Goal: Task Accomplishment & Management: Complete application form

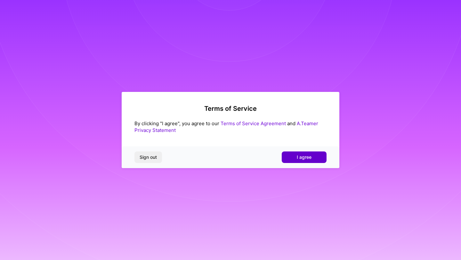
click at [297, 161] on button "I agree" at bounding box center [304, 157] width 45 height 12
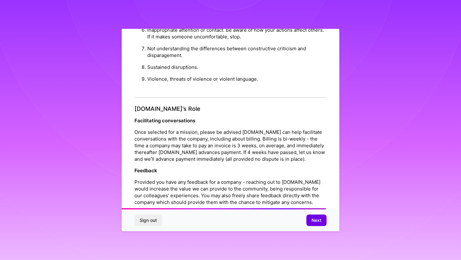
scroll to position [678, 0]
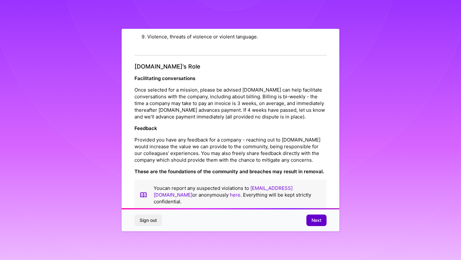
click at [313, 224] on button "Next" at bounding box center [316, 220] width 20 height 12
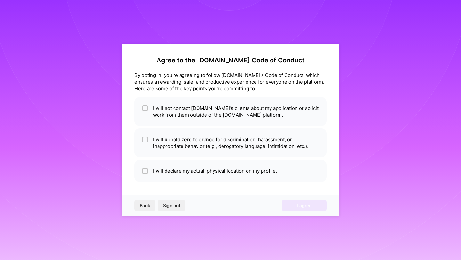
scroll to position [0, 0]
click at [216, 115] on li "I will not contact A.Team's clients about my application or solicit work from t…" at bounding box center [230, 111] width 192 height 29
checkbox input "true"
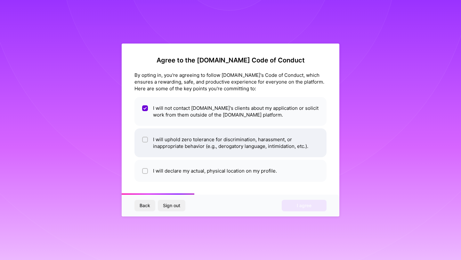
click at [270, 152] on li "I will uphold zero tolerance for discrimination, harassment, or inappropriate b…" at bounding box center [230, 142] width 192 height 29
checkbox input "true"
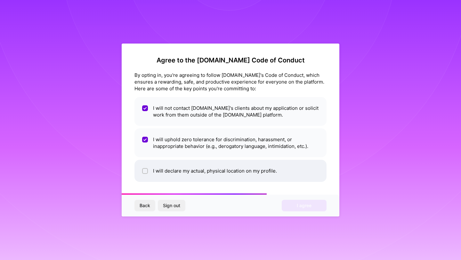
click at [237, 174] on li "I will declare my actual, physical location on my profile." at bounding box center [230, 171] width 192 height 22
checkbox input "true"
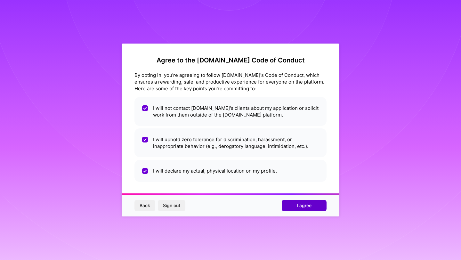
click at [310, 206] on span "I agree" at bounding box center [304, 205] width 15 height 6
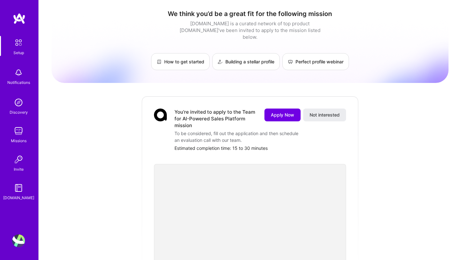
click at [15, 45] on img at bounding box center [18, 42] width 13 height 13
click at [19, 47] on img at bounding box center [18, 42] width 13 height 13
click at [15, 105] on img at bounding box center [18, 102] width 13 height 13
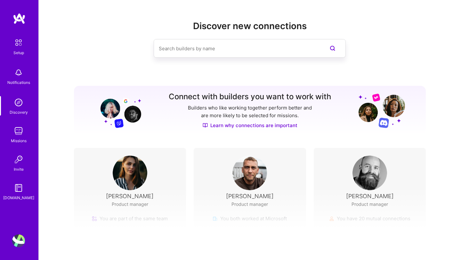
click at [20, 113] on div "Discovery" at bounding box center [19, 112] width 18 height 7
click at [20, 132] on img at bounding box center [18, 130] width 13 height 13
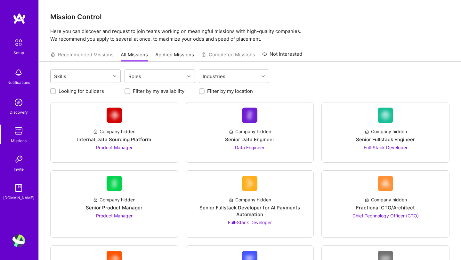
click at [20, 145] on div "Setup Notifications Discovery Missions Invite A.Guide" at bounding box center [19, 118] width 38 height 165
click at [20, 156] on img at bounding box center [18, 159] width 13 height 13
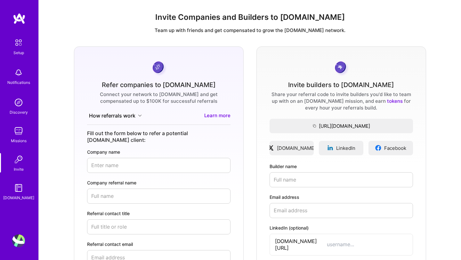
click at [22, 195] on div "A.Guide" at bounding box center [18, 197] width 31 height 7
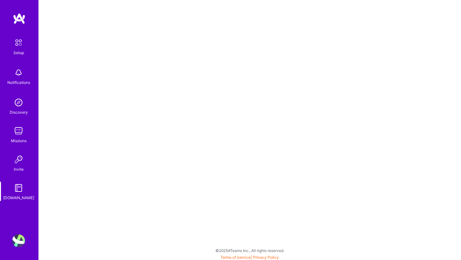
click at [18, 134] on img at bounding box center [18, 130] width 13 height 13
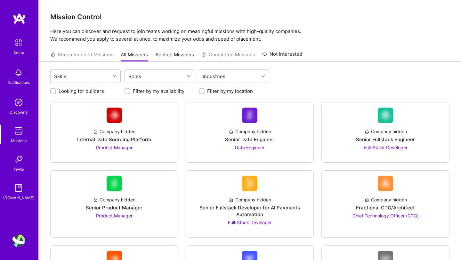
click at [21, 157] on img at bounding box center [18, 159] width 13 height 13
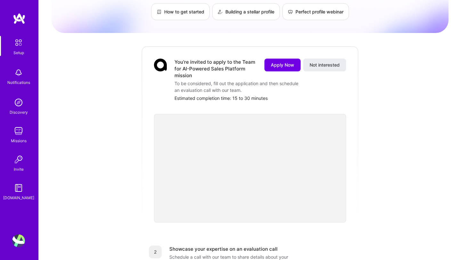
scroll to position [50, 0]
click at [280, 61] on span "Apply Now" at bounding box center [282, 64] width 23 height 6
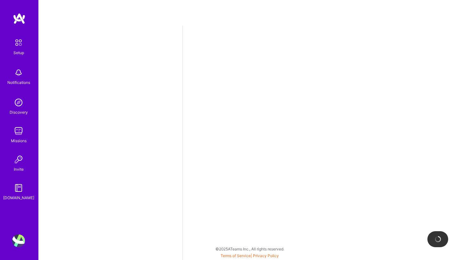
select select "US"
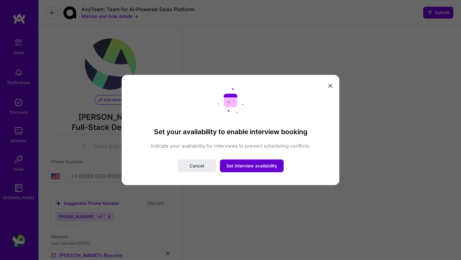
click at [252, 166] on span "Set interview availability" at bounding box center [251, 166] width 51 height 6
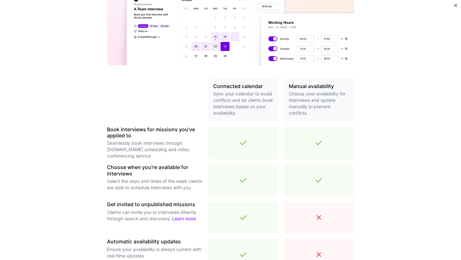
scroll to position [188, 0]
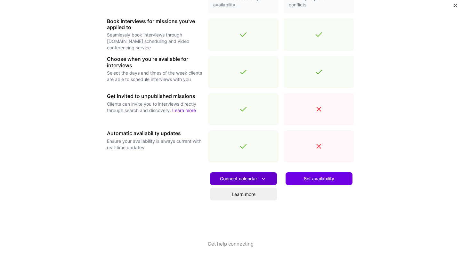
click at [242, 175] on button "Connect calendar" at bounding box center [243, 178] width 67 height 13
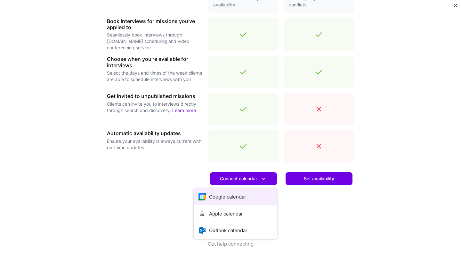
click at [234, 196] on button "Google calendar" at bounding box center [235, 196] width 83 height 17
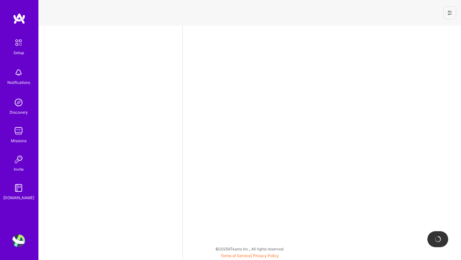
select select "US"
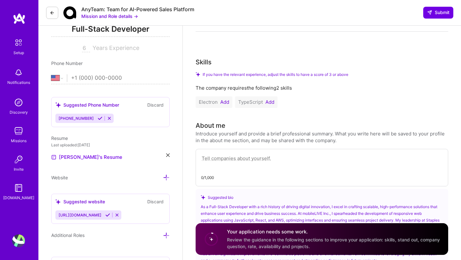
scroll to position [99, 0]
click at [280, 161] on textarea at bounding box center [322, 161] width 242 height 15
paste textarea "I serve as a Senior Software Engineer, driving the development of scalable, hig…"
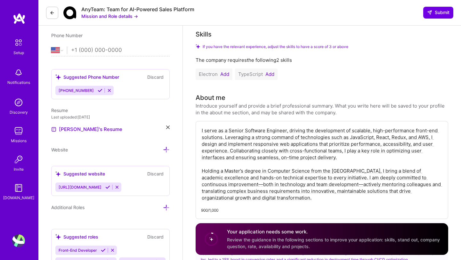
scroll to position [133, 0]
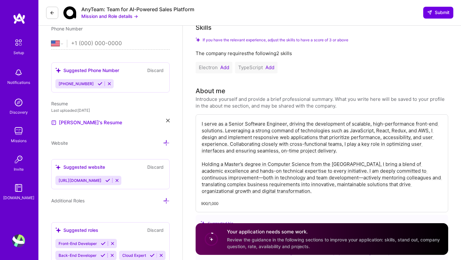
click at [337, 178] on textarea "I serve as a Senior Software Engineer, driving the development of scalable, hig…" at bounding box center [322, 157] width 242 height 75
click at [381, 190] on textarea "I serve as a Senior Software Engineer, driving the development of scalable, hig…" at bounding box center [322, 157] width 242 height 75
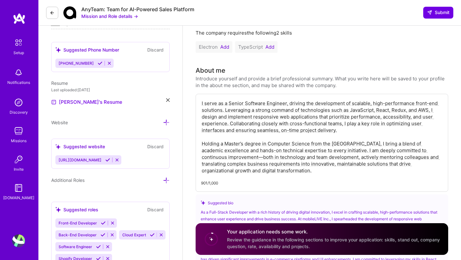
scroll to position [159, 0]
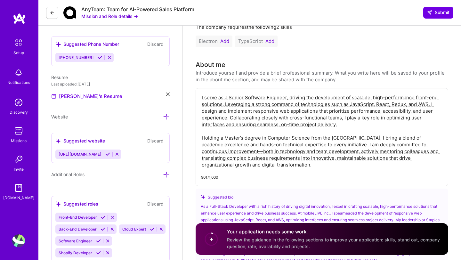
click at [376, 105] on textarea "I serve as a Senior Software Engineer, driving the development of scalable, hig…" at bounding box center [322, 130] width 242 height 75
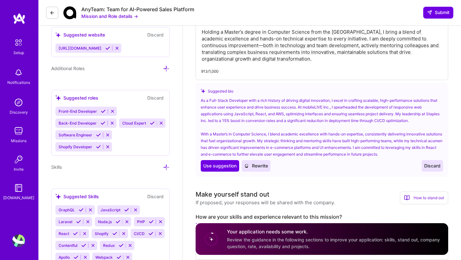
scroll to position [259, 0]
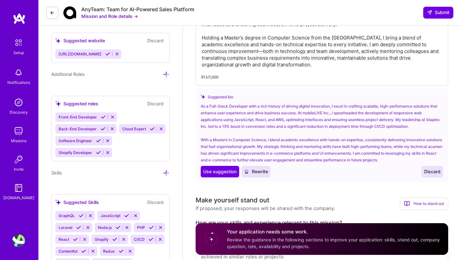
click at [318, 133] on div "As a Full-Stack Developer with a rich history of driving digital innovation, I …" at bounding box center [322, 133] width 242 height 60
click at [225, 170] on span "Use suggestion" at bounding box center [219, 171] width 33 height 6
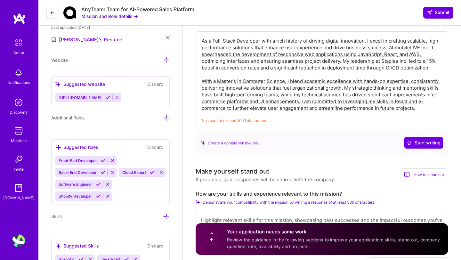
scroll to position [220, 0]
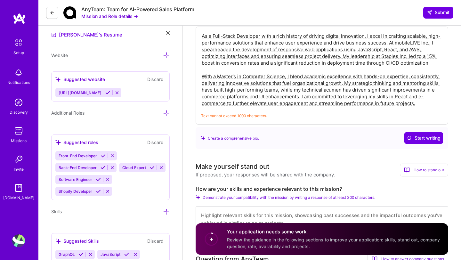
click at [425, 101] on textarea "As a Full-Stack Developer with a rich history of driving digital innovation, I …" at bounding box center [322, 69] width 242 height 75
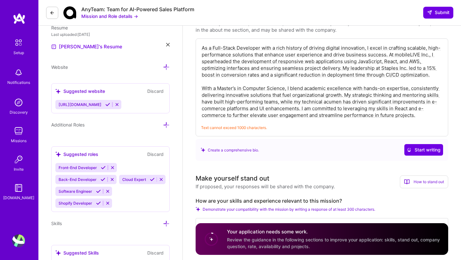
scroll to position [208, 0]
click at [312, 115] on textarea "As a Full-Stack Developer with a rich history of driving digital innovation, I …" at bounding box center [322, 81] width 242 height 75
drag, startPoint x: 302, startPoint y: 109, endPoint x: 437, endPoint y: 115, distance: 134.5
click at [437, 115] on textarea "As a Full-Stack Developer with a rich history of driving digital innovation, I …" at bounding box center [322, 81] width 242 height 75
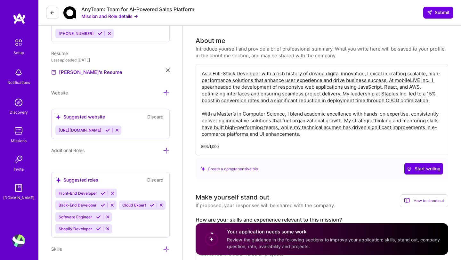
scroll to position [183, 0]
click at [410, 80] on textarea "As a Full-Stack Developer with a rich history of driving digital innovation, I …" at bounding box center [322, 103] width 242 height 68
click at [381, 87] on textarea "As a Full-Stack Developer with a rich history of driving digital innovation, I …" at bounding box center [322, 103] width 242 height 68
click at [377, 117] on textarea "As a Full-Stack Developer with a rich history of driving digital innovation, I …" at bounding box center [322, 103] width 242 height 68
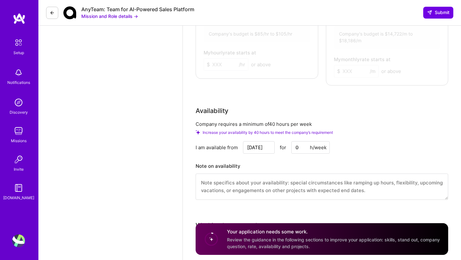
scroll to position [681, 0]
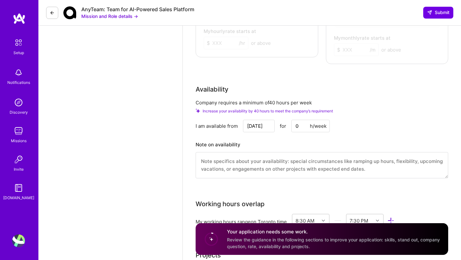
type textarea "As a Full-Stack Developer with a rich history of driving digital innovation, I …"
click at [264, 121] on input "Oct 6" at bounding box center [259, 126] width 32 height 12
click at [214, 81] on div "13" at bounding box center [215, 79] width 9 height 9
type input "Oct 13"
click at [302, 120] on input "0" at bounding box center [310, 126] width 38 height 12
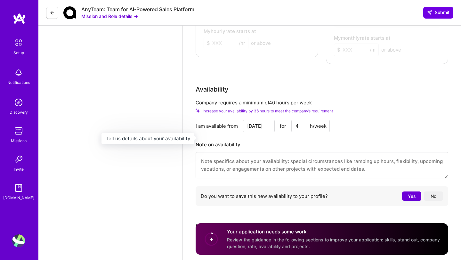
type input "0"
click at [266, 120] on input "Oct 13" at bounding box center [259, 126] width 32 height 12
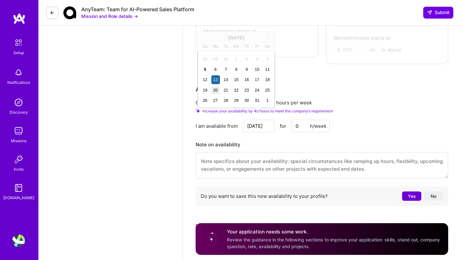
click at [215, 91] on div "20" at bounding box center [215, 90] width 9 height 9
type input "Oct 20"
click at [314, 123] on div "h/week" at bounding box center [318, 126] width 17 height 7
click at [298, 120] on input "0" at bounding box center [310, 126] width 38 height 12
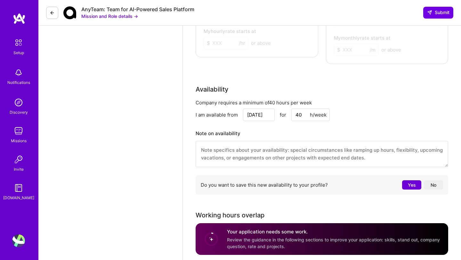
type input "40"
click at [391, 108] on div "I am available from Oct 20 for 40 h/week" at bounding box center [321, 114] width 252 height 12
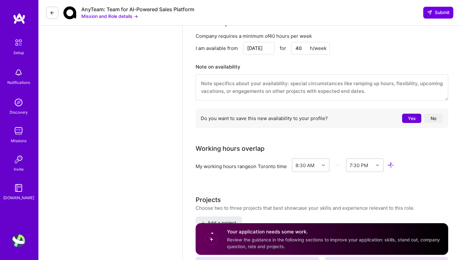
scroll to position [744, 0]
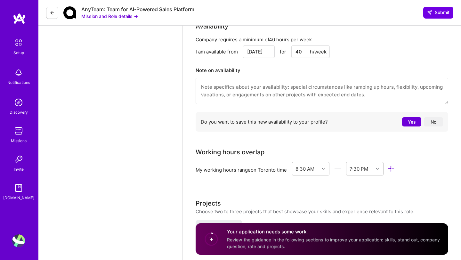
click at [433, 117] on button "No" at bounding box center [433, 121] width 19 height 9
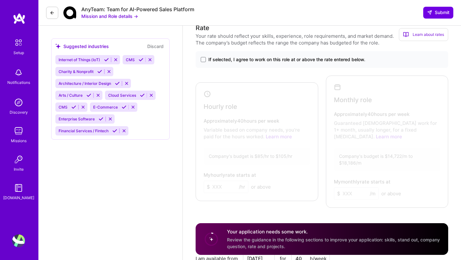
scroll to position [518, 0]
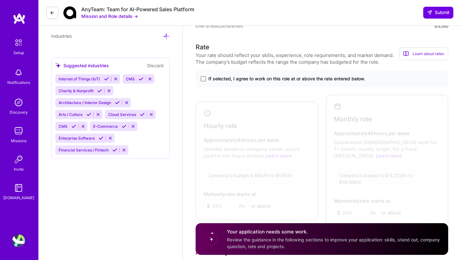
click at [203, 78] on span at bounding box center [203, 78] width 5 height 5
click at [0, 0] on input "If selected, I agree to work on this role at or above the rate entered below." at bounding box center [0, 0] width 0 height 0
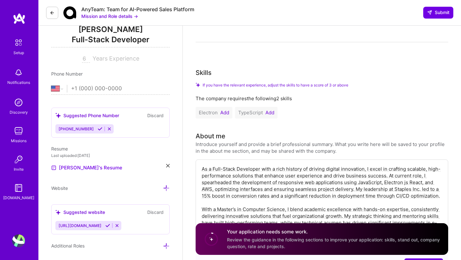
scroll to position [88, 0]
click at [226, 110] on button "Add" at bounding box center [224, 112] width 9 height 5
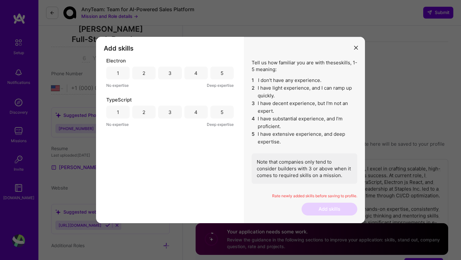
click at [192, 75] on div "4" at bounding box center [195, 73] width 23 height 13
click at [189, 110] on div "4" at bounding box center [195, 112] width 23 height 13
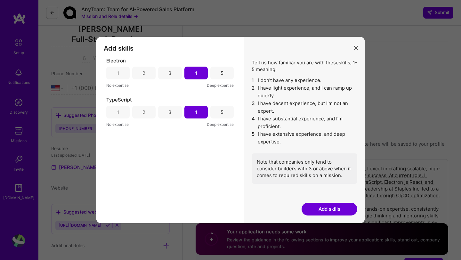
click at [330, 208] on button "Add skills" at bounding box center [329, 209] width 56 height 13
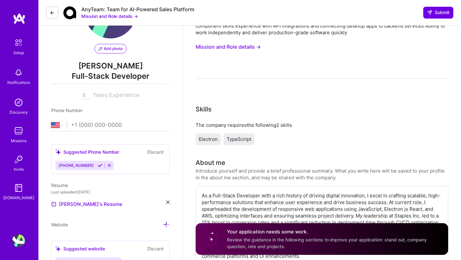
scroll to position [47, 0]
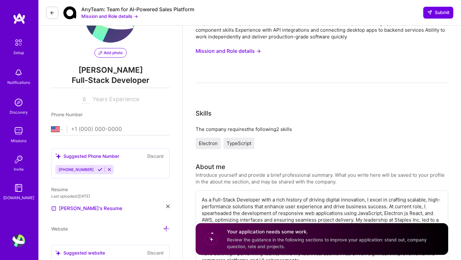
click at [112, 129] on input "tel" at bounding box center [120, 129] width 99 height 19
type input "1 (647) 895-3987"
select select "CA"
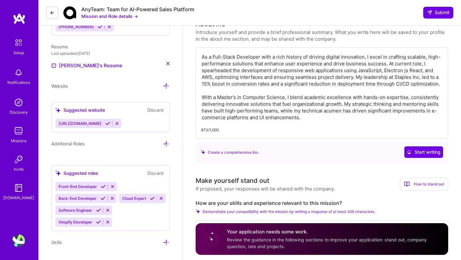
scroll to position [189, 0]
click at [122, 124] on div "https://mernai.dev" at bounding box center [110, 123] width 110 height 9
click at [115, 123] on icon at bounding box center [117, 124] width 5 height 5
click at [105, 124] on icon at bounding box center [107, 124] width 5 height 5
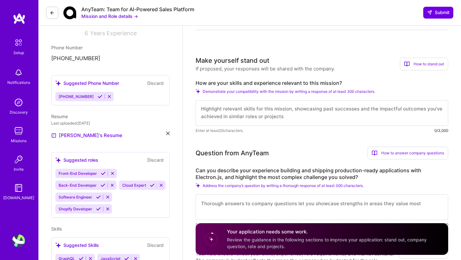
scroll to position [127, 0]
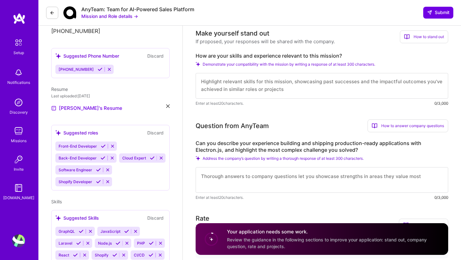
click at [291, 89] on textarea at bounding box center [321, 86] width 252 height 26
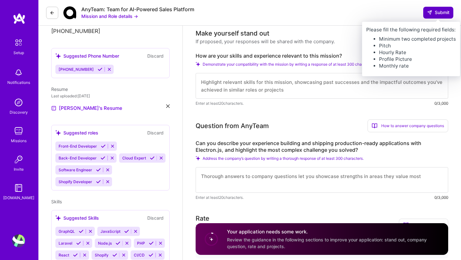
click at [430, 12] on icon at bounding box center [429, 12] width 5 height 5
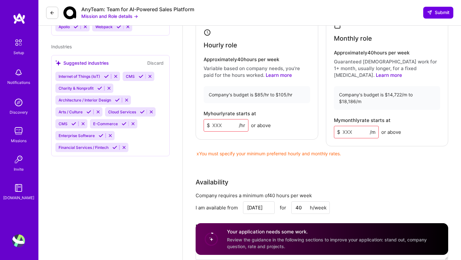
scroll to position [371, 0]
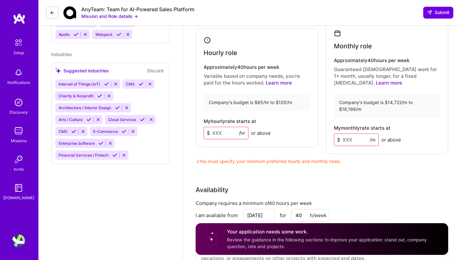
click at [229, 129] on input at bounding box center [225, 133] width 45 height 12
click at [290, 158] on div "x You must specify your minimum preferred monthly rate." at bounding box center [321, 161] width 252 height 7
click at [220, 127] on input "80" at bounding box center [225, 133] width 45 height 12
type input "8"
type input "9"
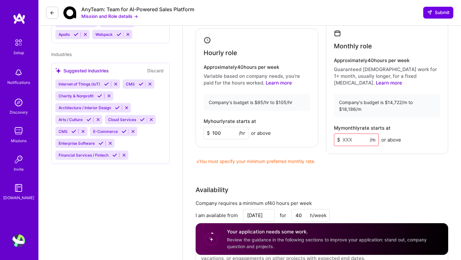
type input "100"
click at [323, 166] on div "Rate Your rate should reflect your skills, experience, role requirements, and m…" at bounding box center [321, 122] width 252 height 306
click at [346, 133] on input at bounding box center [356, 139] width 45 height 12
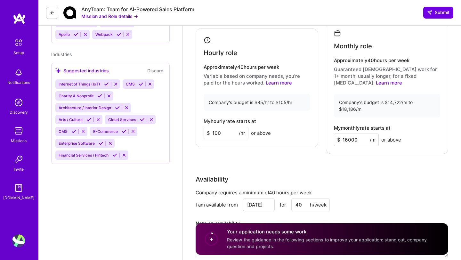
type input "16000"
click at [406, 176] on div "Availability" at bounding box center [321, 179] width 252 height 10
click at [347, 133] on input "16000" at bounding box center [356, 139] width 45 height 12
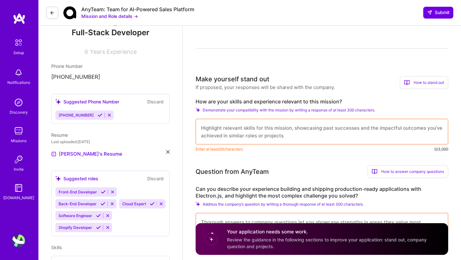
scroll to position [82, 0]
click at [295, 137] on textarea at bounding box center [321, 131] width 252 height 26
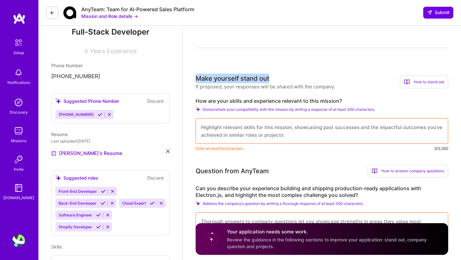
drag, startPoint x: 272, startPoint y: 78, endPoint x: 183, endPoint y: 80, distance: 88.6
copy div "Make yourself stand out"
click at [274, 131] on textarea at bounding box center [321, 131] width 252 height 26
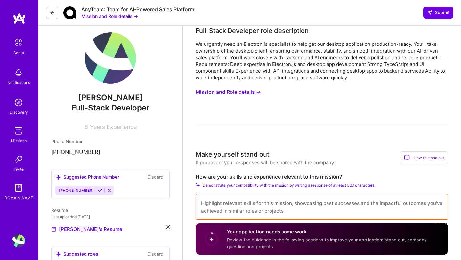
scroll to position [0, 0]
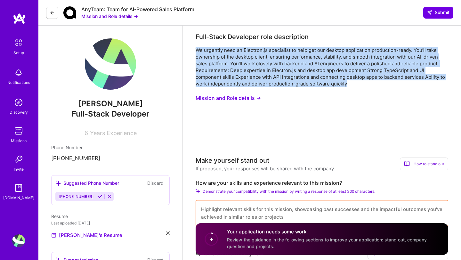
drag, startPoint x: 351, startPoint y: 81, endPoint x: 186, endPoint y: 47, distance: 169.2
copy div "We urgently need an Electron.js specialist to help get our desktop application …"
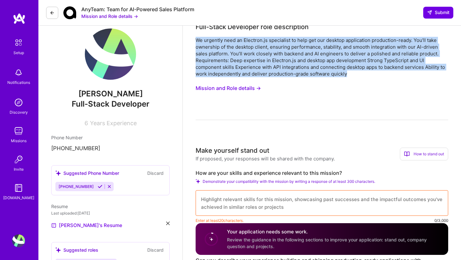
scroll to position [11, 0]
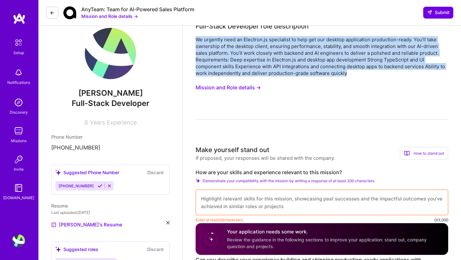
click at [264, 172] on label "How are your skills and experience relevant to this mission?" at bounding box center [321, 172] width 252 height 7
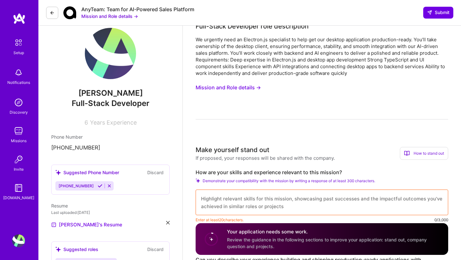
click at [264, 172] on label "How are your skills and experience relevant to this mission?" at bounding box center [321, 172] width 252 height 7
copy label "How are your skills and experience relevant to this mission?"
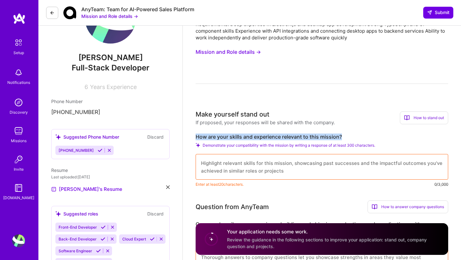
scroll to position [51, 0]
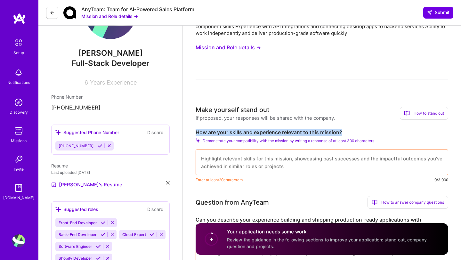
click at [248, 166] on textarea at bounding box center [321, 162] width 252 height 26
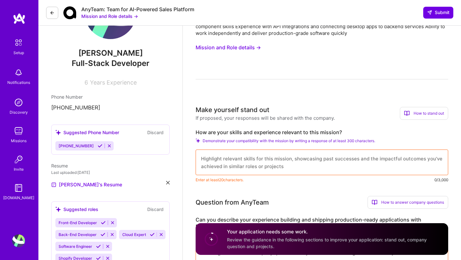
paste textarea "I have extensive experience building and optimizing Electron.js desktop apps wi…"
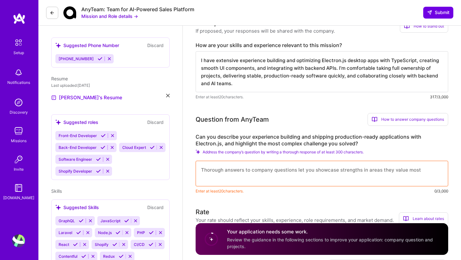
scroll to position [148, 0]
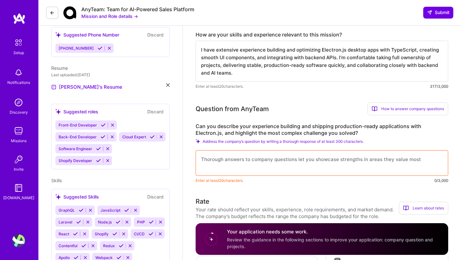
type textarea "I have extensive experience building and optimizing Electron.js desktop apps wi…"
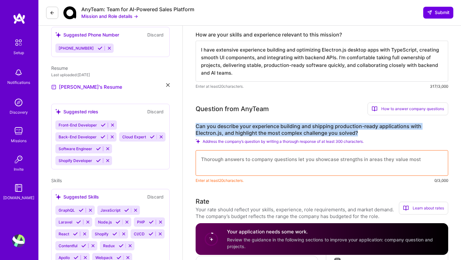
drag, startPoint x: 363, startPoint y: 131, endPoint x: 193, endPoint y: 123, distance: 169.7
copy label "Can you describe your experience building and shipping production-ready applica…"
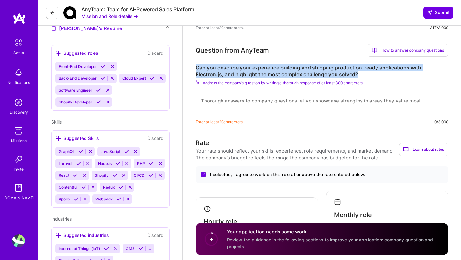
scroll to position [199, 0]
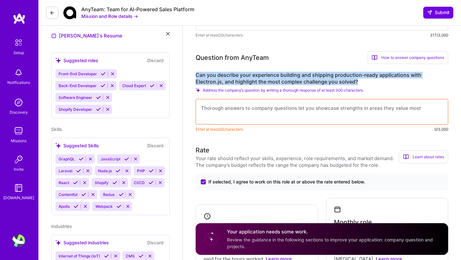
click at [275, 117] on textarea at bounding box center [321, 112] width 252 height 26
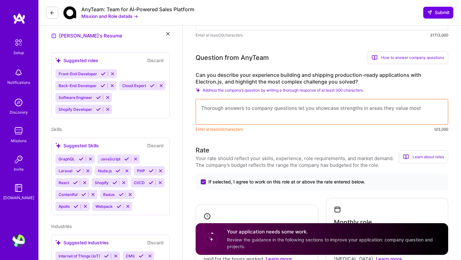
paste textarea "I built a Kiosk application using Electron.js and took it from development to p…"
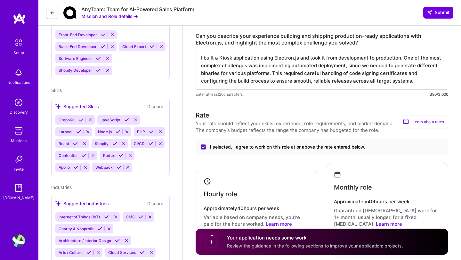
scroll to position [92, 0]
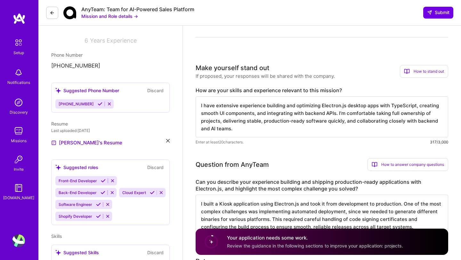
type textarea "I built a Kiosk application using Electron.js and took it from development to p…"
click at [345, 117] on textarea "I have extensive experience building and optimizing Electron.js desktop apps wi…" at bounding box center [321, 116] width 252 height 41
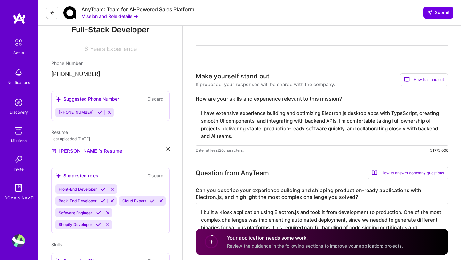
scroll to position [0, 0]
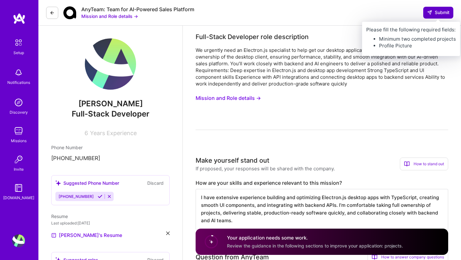
click at [437, 15] on span "Submit" at bounding box center [438, 12] width 22 height 6
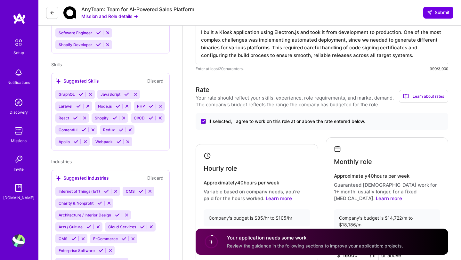
scroll to position [142, 0]
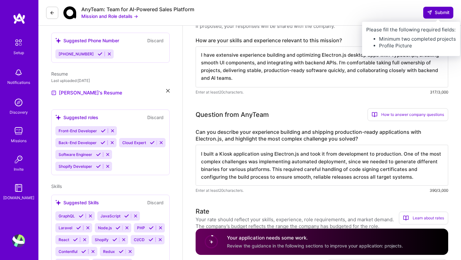
click at [425, 10] on button "Submit" at bounding box center [438, 13] width 30 height 12
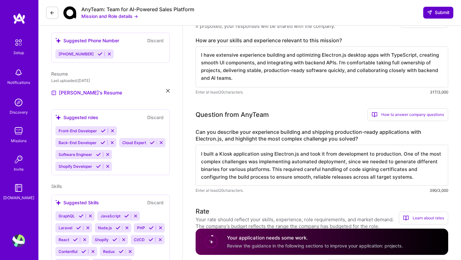
click at [434, 13] on span "Submit" at bounding box center [438, 12] width 22 height 6
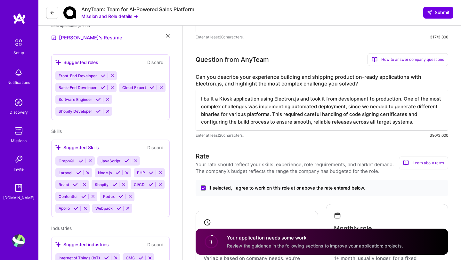
scroll to position [197, 0]
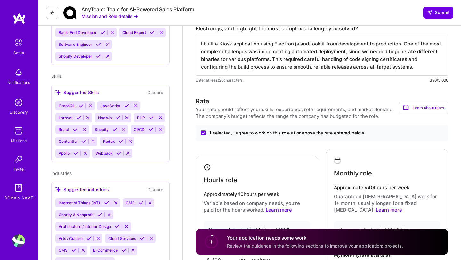
scroll to position [253, 0]
click at [203, 132] on icon at bounding box center [203, 132] width 3 height 2
click at [0, 0] on input "If selected, I agree to work on this role at or above the rate entered below." at bounding box center [0, 0] width 0 height 0
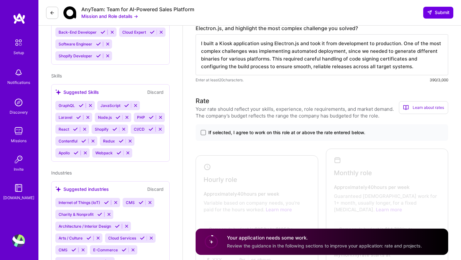
click at [203, 132] on span at bounding box center [203, 132] width 5 height 5
click at [0, 0] on input "If selected, I agree to work on this role at or above the rate entered below." at bounding box center [0, 0] width 0 height 0
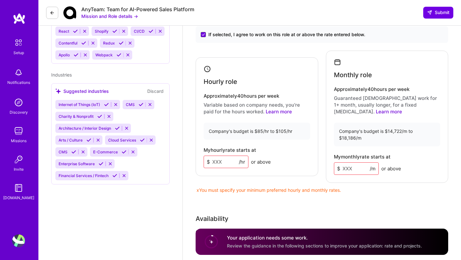
scroll to position [422, 0]
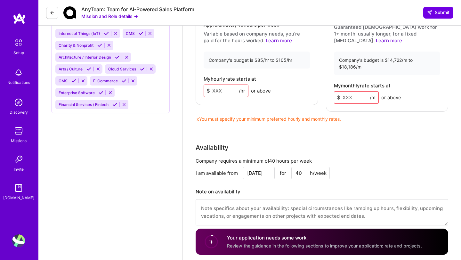
click at [218, 90] on input at bounding box center [225, 90] width 45 height 12
type input "100"
click at [345, 91] on input at bounding box center [356, 97] width 45 height 12
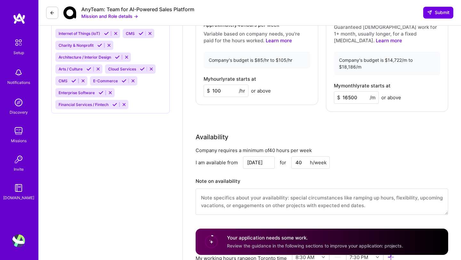
click at [382, 113] on div "Rate Your rate should reflect your skills, experience, role requirements, and m…" at bounding box center [321, 75] width 252 height 296
click at [346, 91] on input "16500" at bounding box center [356, 97] width 45 height 12
type input "17500"
click at [400, 147] on div "Company requires a minimum of 40 hours per week I am available from Oct 20 for …" at bounding box center [321, 185] width 252 height 76
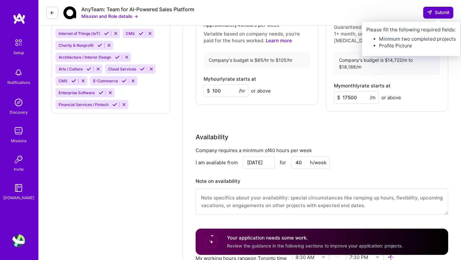
click at [435, 12] on span "Submit" at bounding box center [438, 12] width 22 height 6
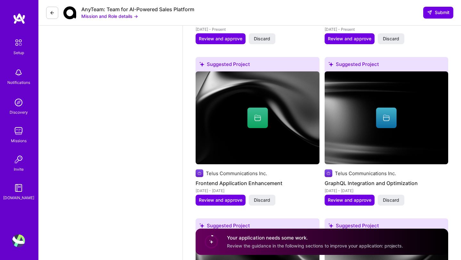
scroll to position [862, 0]
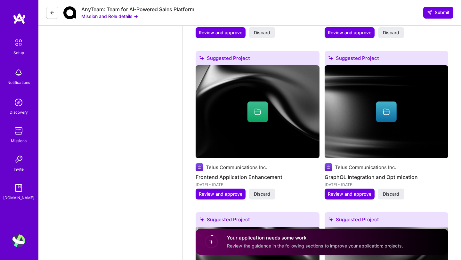
click at [252, 107] on div at bounding box center [257, 111] width 20 height 20
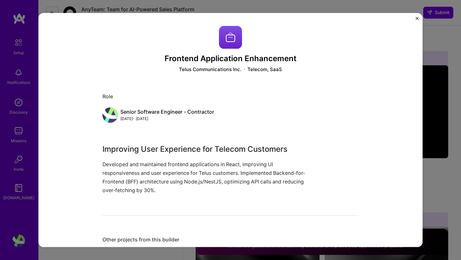
scroll to position [16, 0]
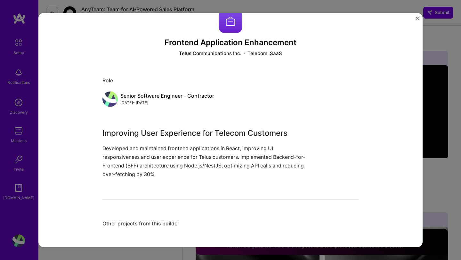
click at [425, 109] on div "Frontend Application Enhancement Telus Communications Inc. Telecom, SaaS Role S…" at bounding box center [230, 130] width 461 height 260
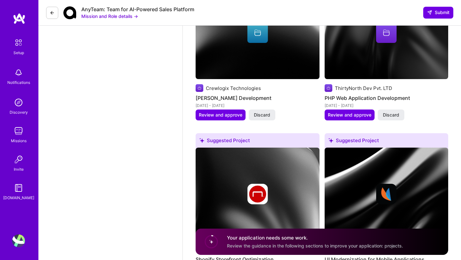
scroll to position [1316, 0]
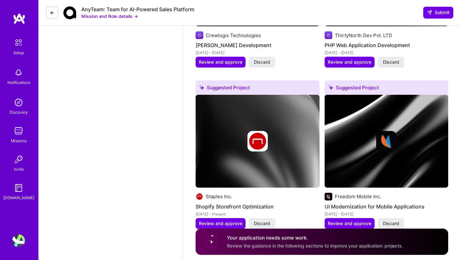
click at [254, 132] on img at bounding box center [257, 141] width 20 height 20
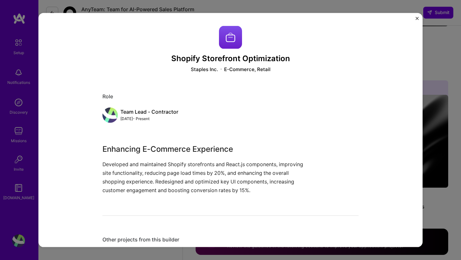
scroll to position [16, 0]
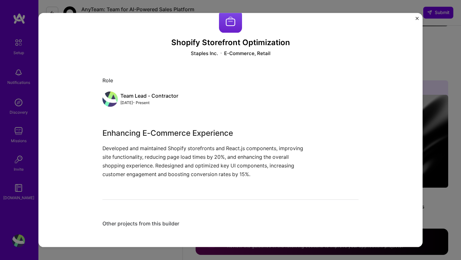
click at [226, 28] on img at bounding box center [230, 21] width 23 height 23
click at [194, 52] on div "Staples Inc." at bounding box center [204, 53] width 27 height 7
click at [442, 60] on div "Shopify Storefront Optimization Staples Inc. E-Commerce, Retail Role Team Lead …" at bounding box center [230, 130] width 461 height 260
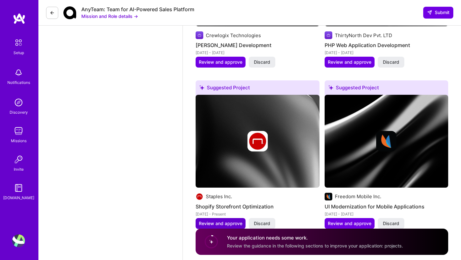
click at [221, 220] on span "Review and approve" at bounding box center [221, 223] width 44 height 6
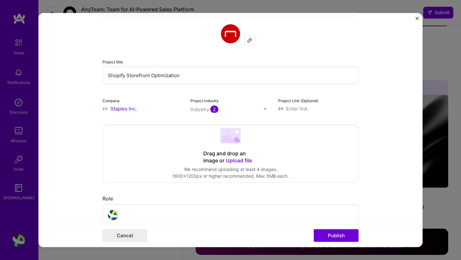
scroll to position [50, 0]
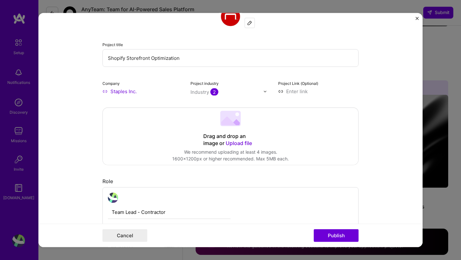
click at [243, 141] on span "Upload file" at bounding box center [239, 143] width 26 height 6
click at [228, 141] on span "Upload file" at bounding box center [239, 143] width 26 height 6
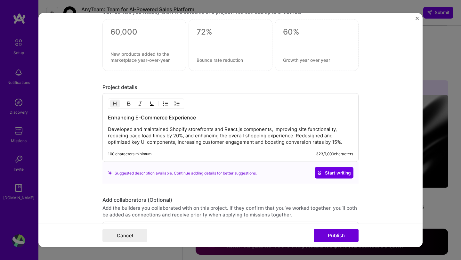
scroll to position [571, 0]
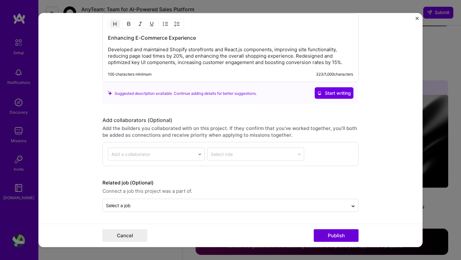
click at [441, 133] on div "Editing suggested project This project is suggested based on your LinkedIn, res…" at bounding box center [230, 130] width 461 height 260
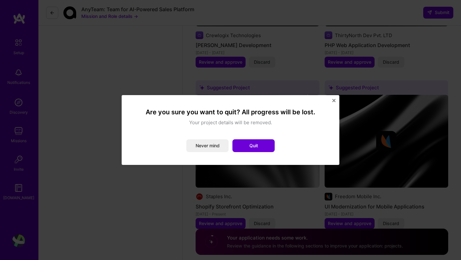
click at [334, 100] on img "Close" at bounding box center [333, 100] width 3 height 3
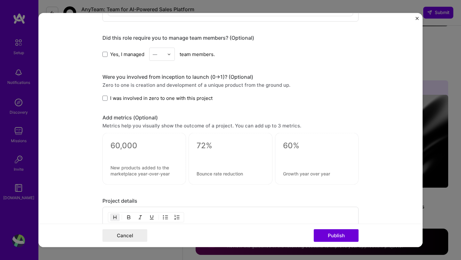
scroll to position [0, 0]
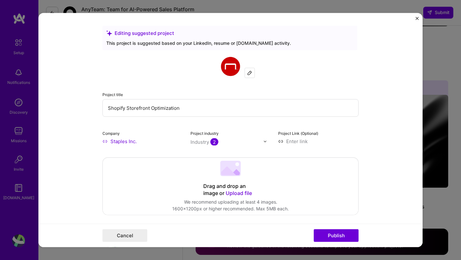
click at [232, 177] on div at bounding box center [230, 169] width 20 height 17
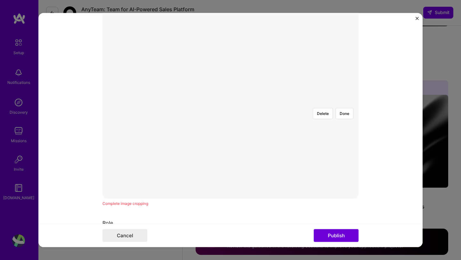
scroll to position [154, 0]
click at [339, 234] on button "Publish" at bounding box center [336, 235] width 45 height 13
click at [302, 109] on div at bounding box center [371, 181] width 193 height 145
click at [345, 114] on button "Done" at bounding box center [344, 119] width 18 height 11
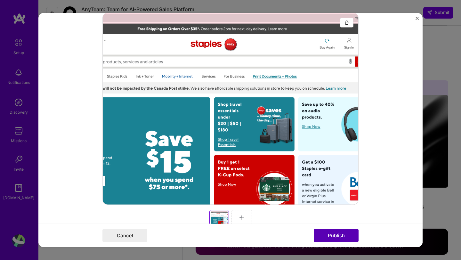
click at [346, 233] on button "Publish" at bounding box center [336, 235] width 45 height 13
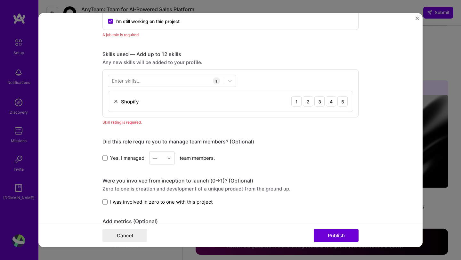
scroll to position [444, 0]
click at [170, 82] on div at bounding box center [165, 80] width 115 height 11
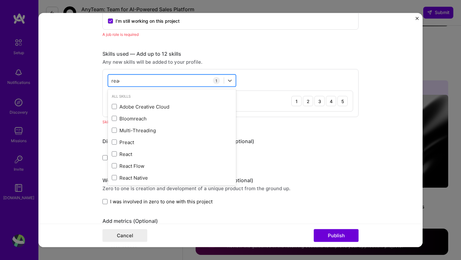
type input "react"
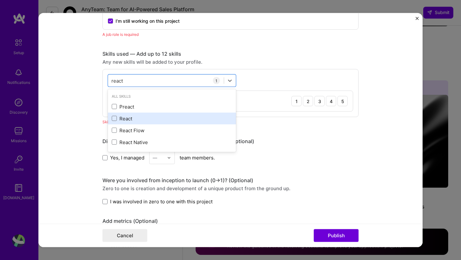
click at [132, 117] on div "React" at bounding box center [172, 118] width 120 height 7
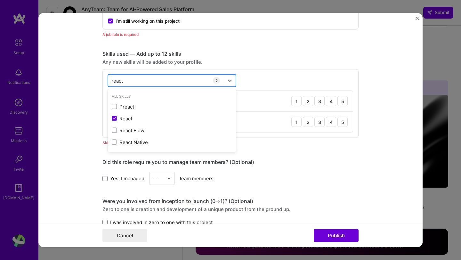
click at [165, 76] on div "react react" at bounding box center [165, 80] width 115 height 11
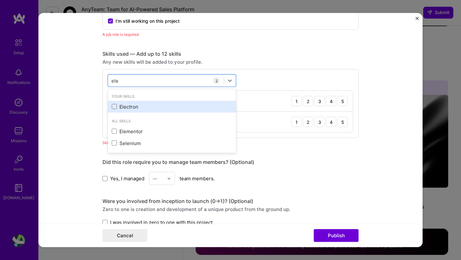
click at [158, 104] on div "Electron" at bounding box center [172, 106] width 120 height 7
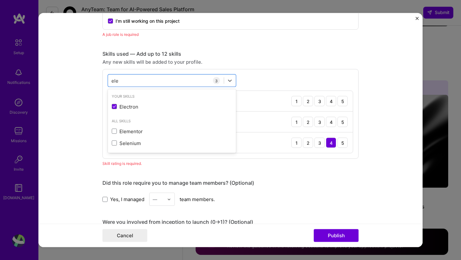
type input "ele"
click at [251, 67] on div "Skills used — Add up to 12 skills Any new skills will be added to your profile.…" at bounding box center [230, 105] width 256 height 108
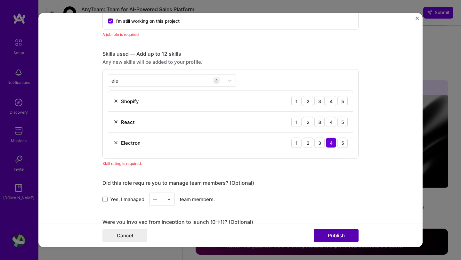
click at [330, 232] on button "Publish" at bounding box center [336, 235] width 45 height 13
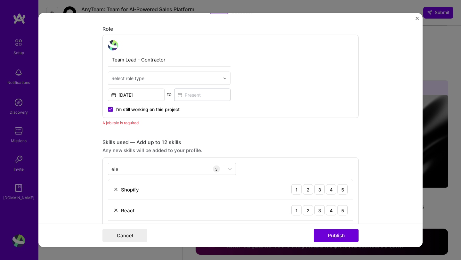
scroll to position [354, 0]
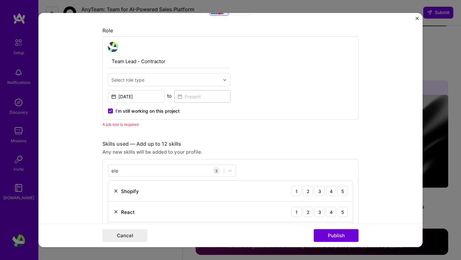
click at [203, 77] on input "text" at bounding box center [165, 79] width 108 height 7
type input "t"
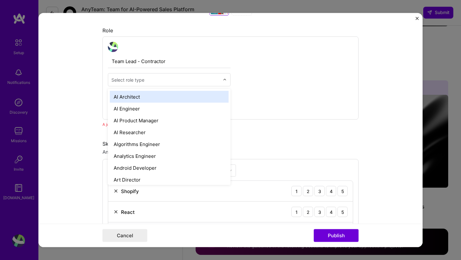
click at [339, 105] on div "Team Lead - Contractor option AI Architect focused, 1 of 70. 70 results availab…" at bounding box center [230, 77] width 256 height 83
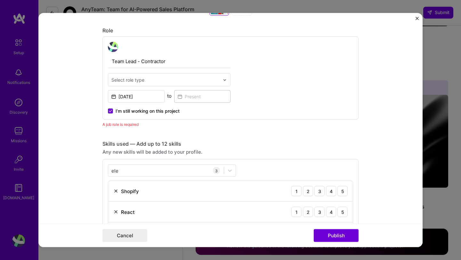
click at [217, 82] on input "text" at bounding box center [165, 79] width 108 height 7
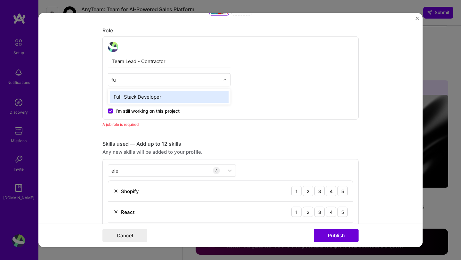
type input "ful"
click at [171, 95] on div "Full-Stack Developer" at bounding box center [169, 97] width 119 height 12
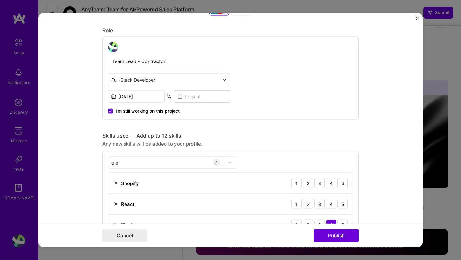
click at [295, 106] on div "Team Lead - Contractor option Full-Stack Developer, selected. Select is focused…" at bounding box center [230, 77] width 256 height 83
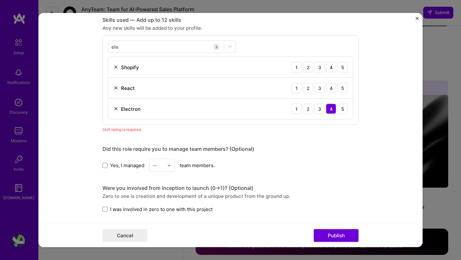
scroll to position [473, 0]
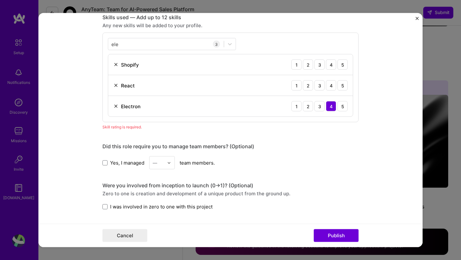
click at [102, 166] on form "Editing suggested project This project is suggested based on your LinkedIn, res…" at bounding box center [230, 130] width 384 height 234
click at [103, 164] on span at bounding box center [104, 162] width 5 height 5
click at [0, 0] on input "Yes, I managed" at bounding box center [0, 0] width 0 height 0
click at [177, 163] on div "Yes, I managed — team members." at bounding box center [230, 162] width 256 height 13
click at [165, 164] on div "—" at bounding box center [158, 162] width 18 height 12
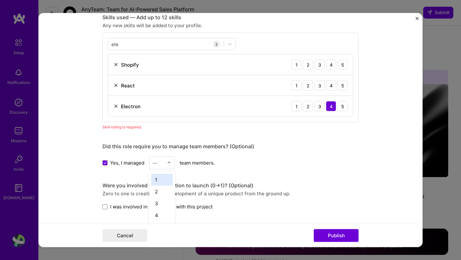
scroll to position [1327, 0]
click at [163, 216] on div "4" at bounding box center [162, 215] width 22 height 12
click at [105, 203] on label "I was involved in zero to one with this project" at bounding box center [157, 206] width 110 height 7
click at [0, 0] on input "I was involved in zero to one with this project" at bounding box center [0, 0] width 0 height 0
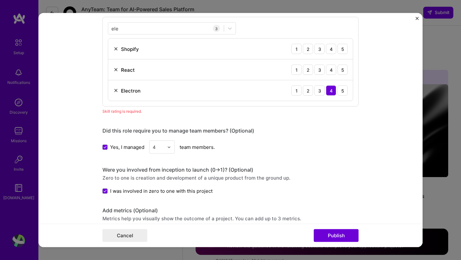
scroll to position [491, 0]
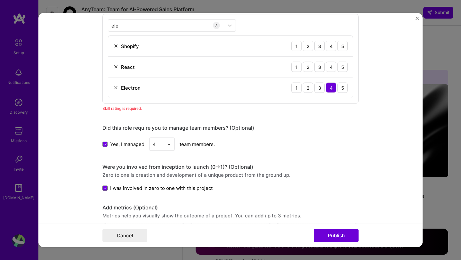
click at [105, 187] on span at bounding box center [104, 187] width 5 height 5
click at [0, 0] on input "I was involved in zero to one with this project" at bounding box center [0, 0] width 0 height 0
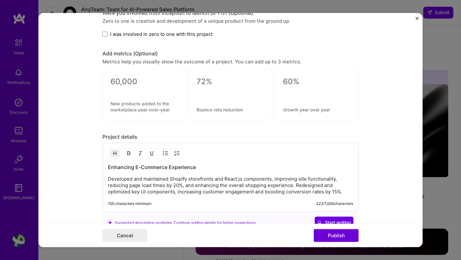
scroll to position [775, 0]
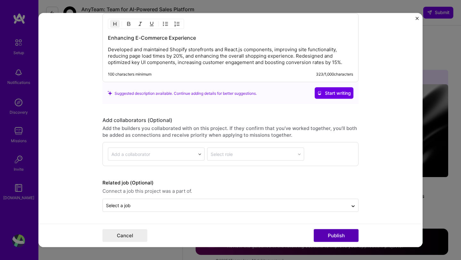
click at [347, 234] on button "Publish" at bounding box center [336, 235] width 45 height 13
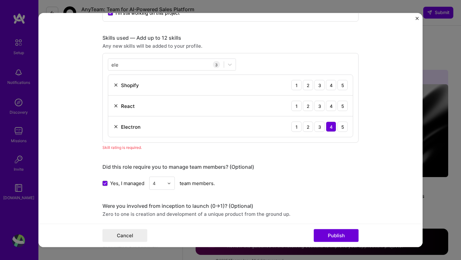
scroll to position [443, 0]
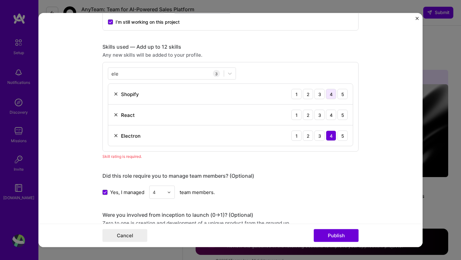
click at [329, 96] on div "4" at bounding box center [331, 94] width 10 height 10
click at [343, 115] on div "5" at bounding box center [342, 115] width 10 height 10
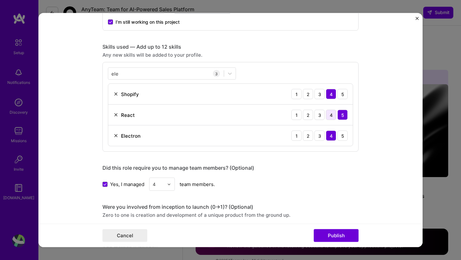
click at [331, 115] on div "4" at bounding box center [331, 115] width 10 height 10
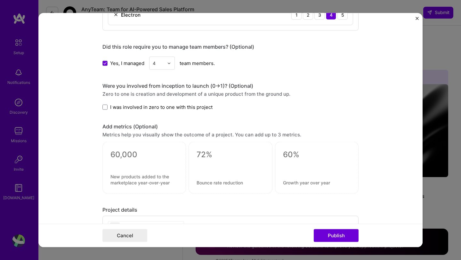
scroll to position [565, 0]
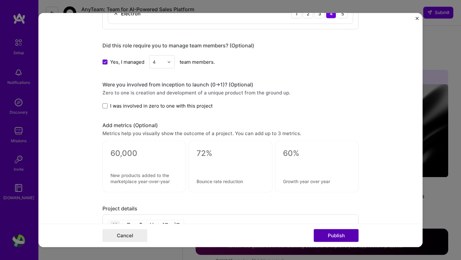
click at [340, 237] on button "Publish" at bounding box center [336, 235] width 45 height 13
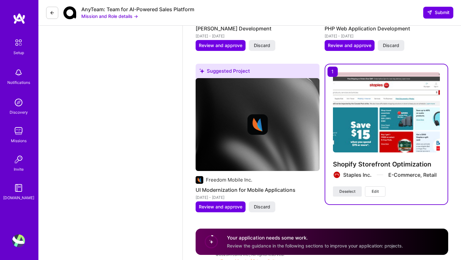
scroll to position [1326, 0]
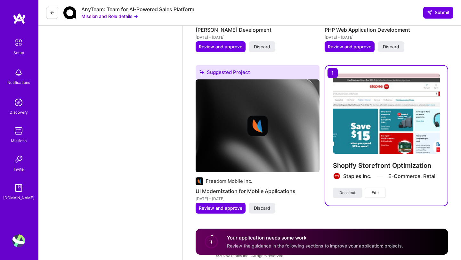
click at [431, 19] on div "AnyTeam: Team for AI-Powered Sales Platform Mission and Role details → Submit" at bounding box center [249, 13] width 422 height 26
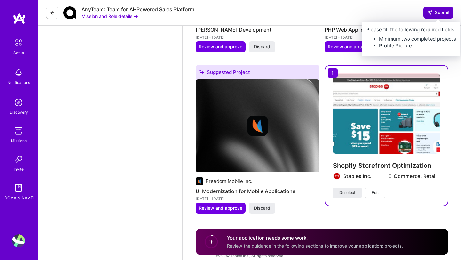
click at [438, 12] on span "Submit" at bounding box center [438, 12] width 22 height 6
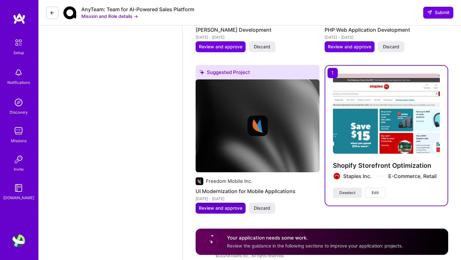
click at [235, 205] on span "Review and approve" at bounding box center [221, 208] width 44 height 6
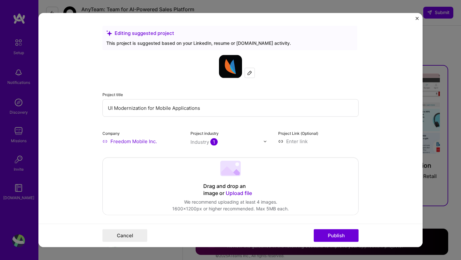
click at [233, 188] on div "Drag and drop an image or Upload file" at bounding box center [230, 190] width 54 height 14
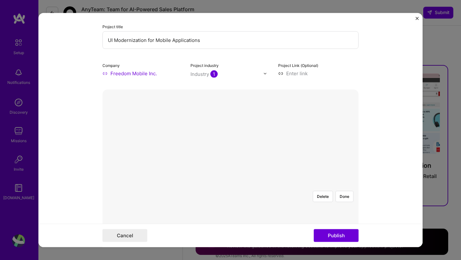
scroll to position [72, 0]
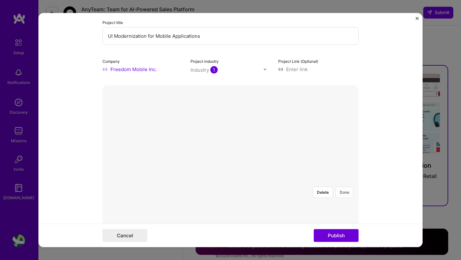
click at [346, 187] on button "Done" at bounding box center [344, 192] width 18 height 11
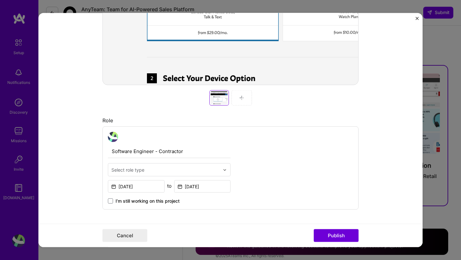
scroll to position [293, 0]
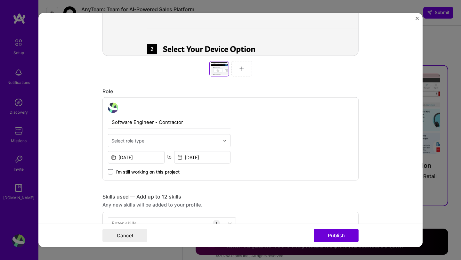
click at [192, 140] on input "text" at bounding box center [165, 140] width 108 height 7
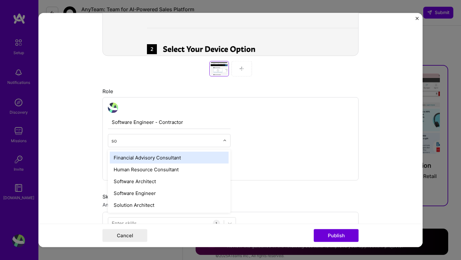
type input "sof"
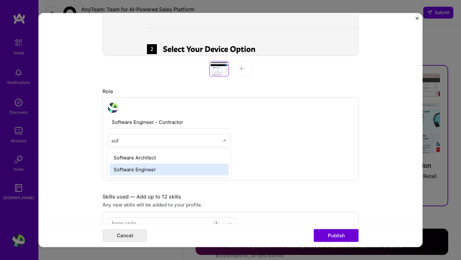
click at [173, 172] on div "Software Engineer" at bounding box center [169, 169] width 119 height 12
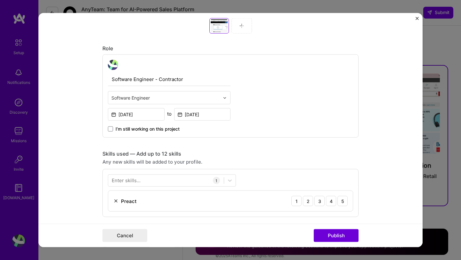
scroll to position [374, 0]
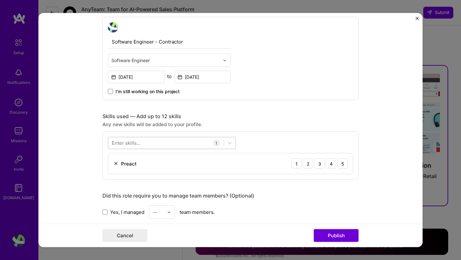
click at [185, 143] on div at bounding box center [165, 143] width 115 height 11
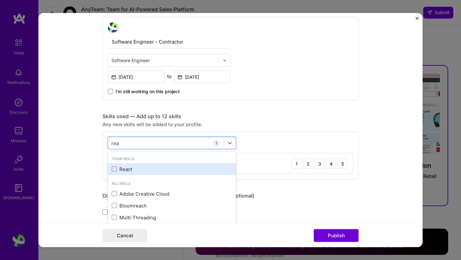
click at [133, 174] on div "React" at bounding box center [172, 169] width 128 height 12
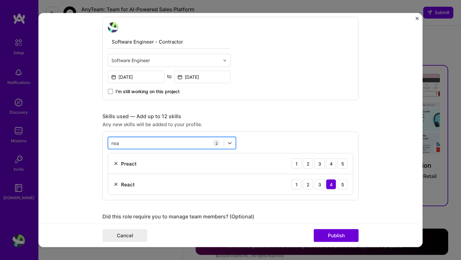
click at [186, 144] on div "rea rea" at bounding box center [165, 143] width 115 height 11
type input "r"
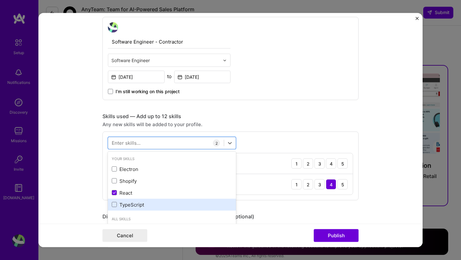
click at [145, 209] on div "TypeScript" at bounding box center [172, 204] width 128 height 12
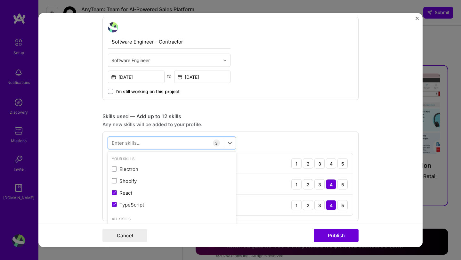
click at [300, 114] on div "Skills used — Add up to 12 skills" at bounding box center [230, 116] width 256 height 7
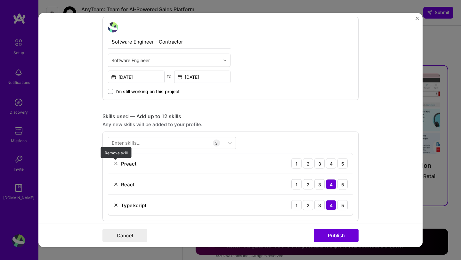
click at [115, 163] on img at bounding box center [115, 163] width 5 height 5
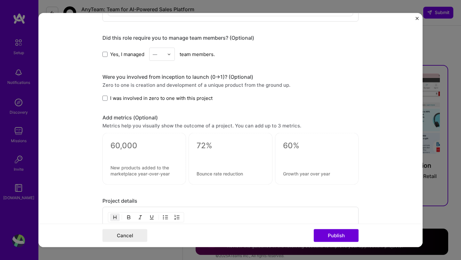
scroll to position [646, 0]
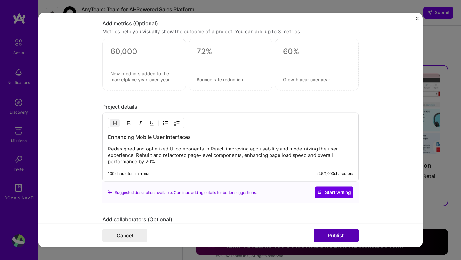
click at [333, 238] on button "Publish" at bounding box center [336, 235] width 45 height 13
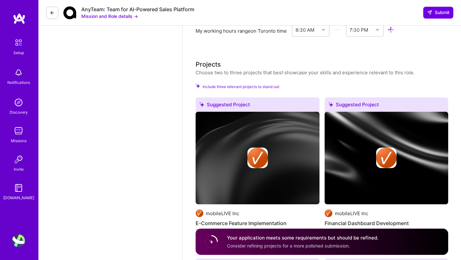
scroll to position [602, 0]
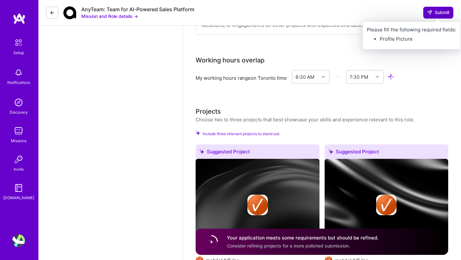
click at [441, 15] on span "Submit" at bounding box center [438, 12] width 22 height 6
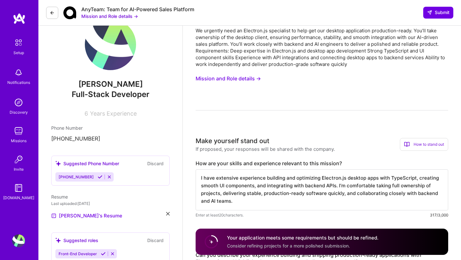
scroll to position [0, 0]
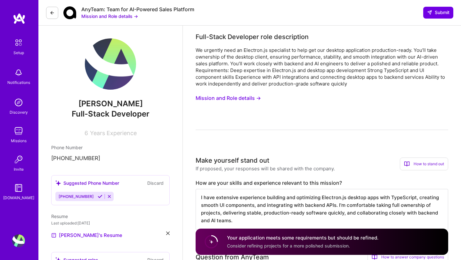
click at [98, 55] on img at bounding box center [110, 63] width 51 height 51
click at [112, 88] on img at bounding box center [110, 63] width 51 height 51
click at [113, 66] on img at bounding box center [110, 63] width 51 height 51
click at [118, 79] on img at bounding box center [110, 63] width 51 height 51
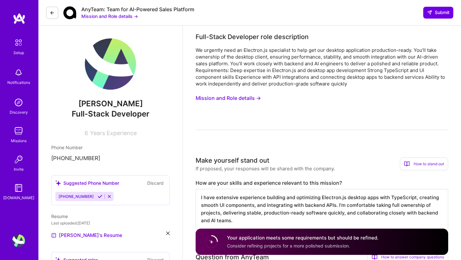
click at [118, 79] on img at bounding box center [110, 63] width 51 height 51
click at [100, 56] on img at bounding box center [110, 63] width 51 height 51
click at [114, 65] on img at bounding box center [110, 63] width 51 height 51
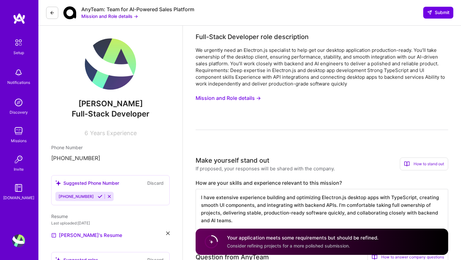
click at [114, 65] on img at bounding box center [110, 63] width 51 height 51
click at [70, 15] on img at bounding box center [69, 12] width 13 height 13
click at [112, 75] on img at bounding box center [110, 63] width 51 height 51
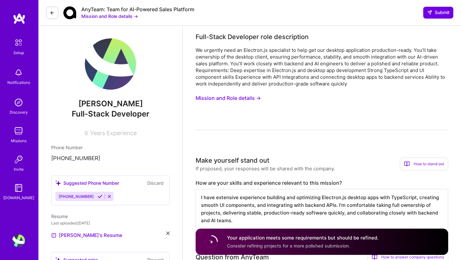
click at [112, 75] on img at bounding box center [110, 63] width 51 height 51
click at [432, 166] on div "How to stand out" at bounding box center [424, 163] width 48 height 13
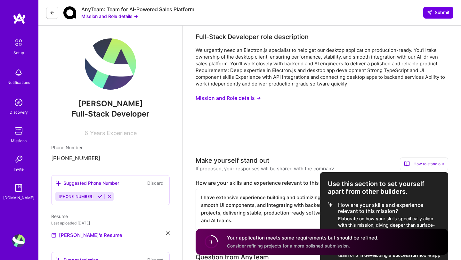
click at [371, 163] on div at bounding box center [230, 130] width 461 height 260
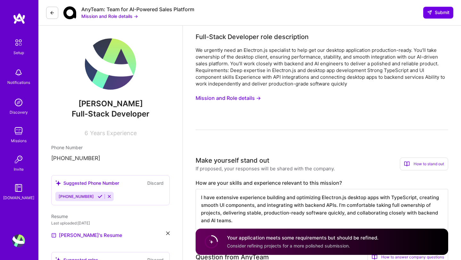
click at [116, 63] on img at bounding box center [110, 63] width 51 height 51
click at [15, 246] on img at bounding box center [18, 240] width 13 height 13
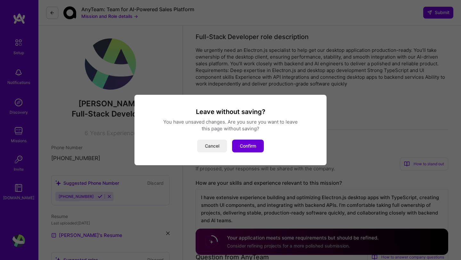
click at [209, 149] on button "Cancel" at bounding box center [212, 145] width 30 height 13
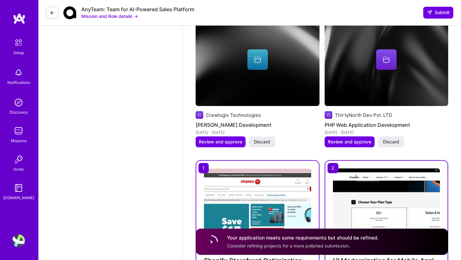
scroll to position [1311, 0]
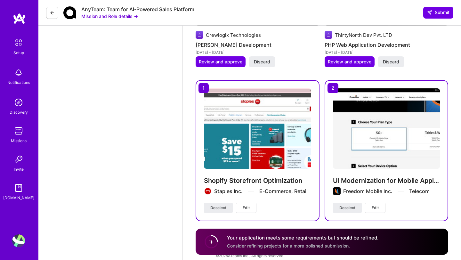
click at [205, 242] on circle at bounding box center [211, 241] width 12 height 12
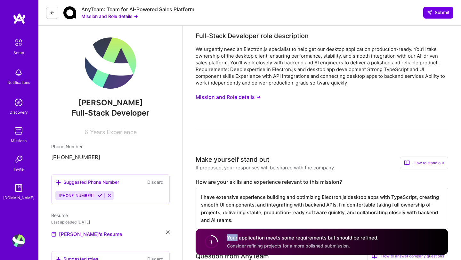
scroll to position [0, 0]
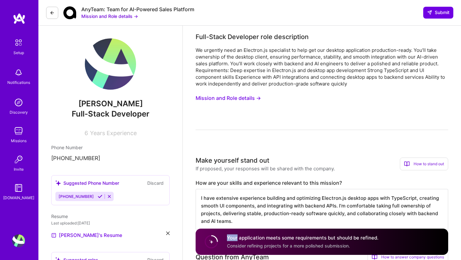
click at [126, 63] on img at bounding box center [110, 63] width 51 height 51
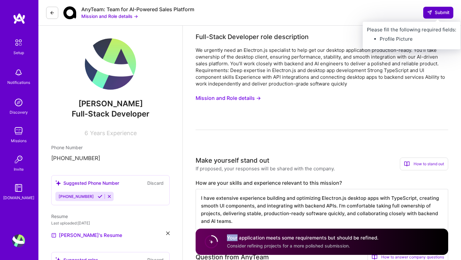
click at [447, 12] on span "Submit" at bounding box center [438, 12] width 22 height 6
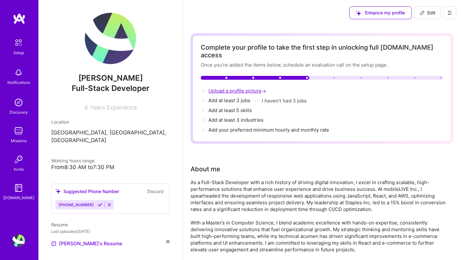
click at [246, 88] on span "Upload a profile picture →" at bounding box center [237, 91] width 59 height 6
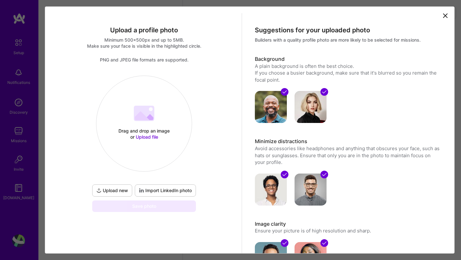
click at [113, 191] on span "Upload new" at bounding box center [112, 190] width 32 height 6
click at [164, 190] on span "Import LinkedIn photo" at bounding box center [165, 190] width 53 height 6
click at [115, 191] on span "Upload new" at bounding box center [112, 190] width 32 height 6
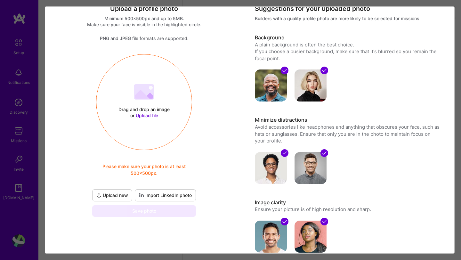
scroll to position [36, 0]
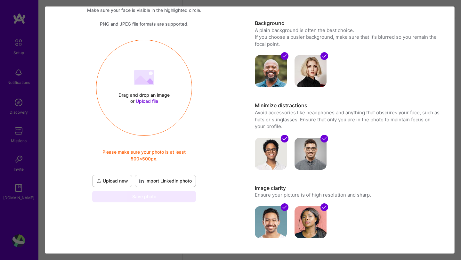
click at [108, 181] on span "Upload new" at bounding box center [112, 181] width 32 height 6
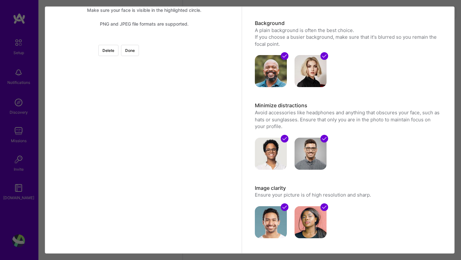
click at [185, 141] on div at bounding box center [236, 132] width 185 height 185
click at [139, 53] on button "Done" at bounding box center [130, 50] width 18 height 11
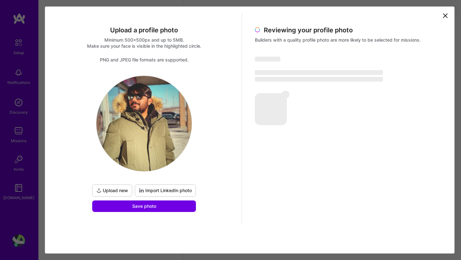
scroll to position [0, 0]
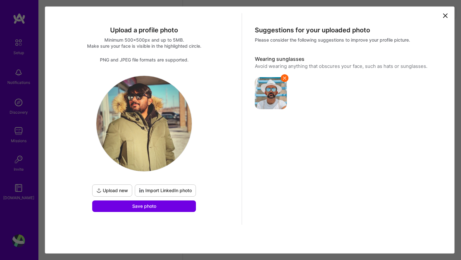
click at [115, 191] on span "Upload new" at bounding box center [112, 190] width 32 height 6
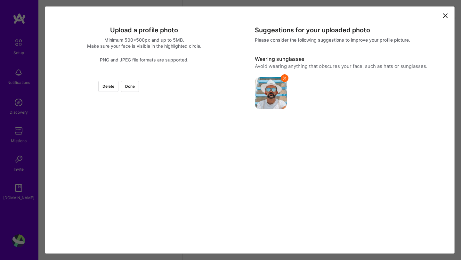
click at [144, 111] on div at bounding box center [188, 120] width 89 height 89
click at [145, 141] on div at bounding box center [188, 150] width 89 height 89
click at [156, 139] on div at bounding box center [188, 150] width 89 height 89
click at [139, 88] on button "Done" at bounding box center [130, 86] width 18 height 11
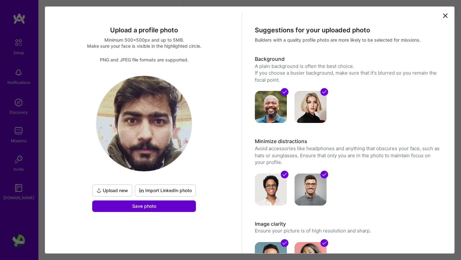
click at [166, 210] on button "Save photo" at bounding box center [144, 206] width 104 height 12
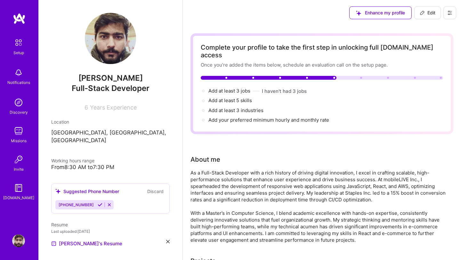
click at [17, 46] on img at bounding box center [18, 42] width 13 height 13
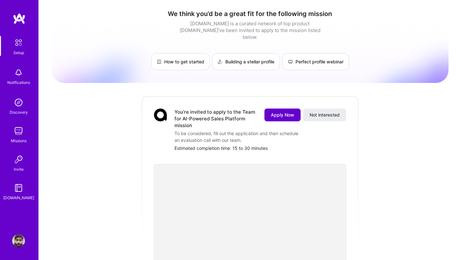
click at [282, 112] on span "Apply Now" at bounding box center [282, 115] width 23 height 6
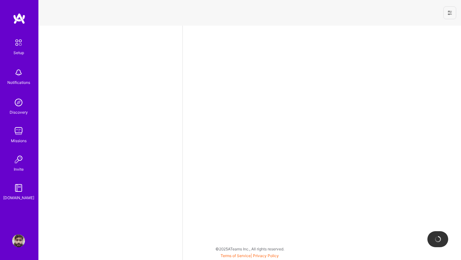
select select "US"
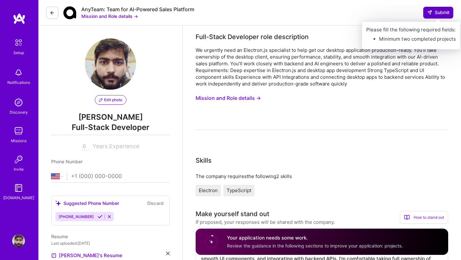
click at [442, 13] on span "Submit" at bounding box center [438, 12] width 22 height 6
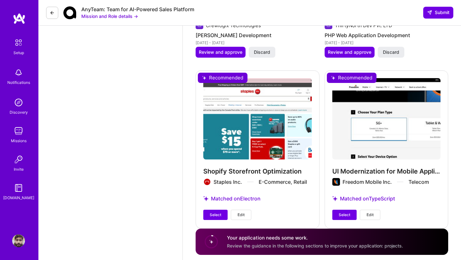
scroll to position [1404, 0]
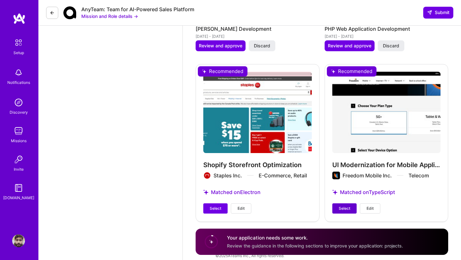
click at [344, 205] on button "Select" at bounding box center [344, 208] width 24 height 10
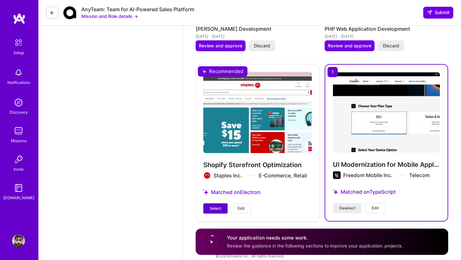
click at [208, 205] on button "Select" at bounding box center [215, 208] width 24 height 10
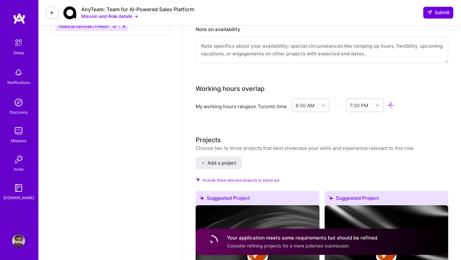
scroll to position [592, 0]
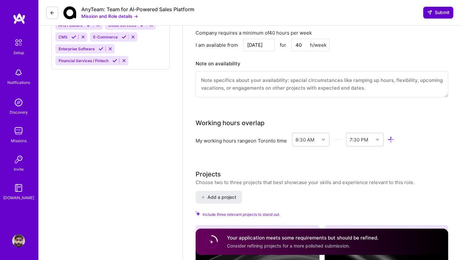
click at [434, 15] on span "Submit" at bounding box center [438, 12] width 22 height 6
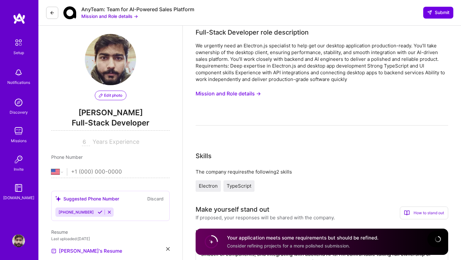
scroll to position [0, 0]
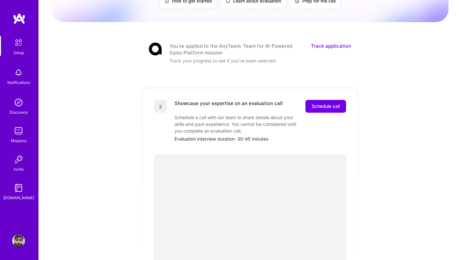
scroll to position [60, 0]
click at [320, 103] on span "Schedule call" at bounding box center [326, 106] width 28 height 6
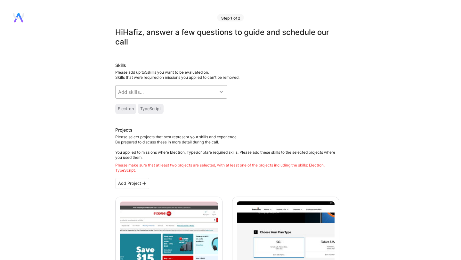
click at [222, 88] on div at bounding box center [222, 92] width 10 height 8
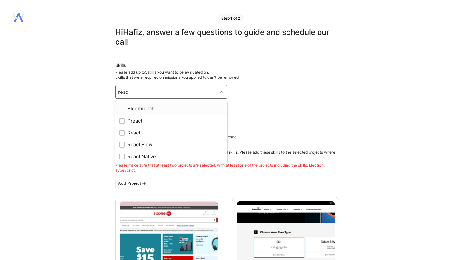
type input "react"
click at [148, 118] on div "React" at bounding box center [171, 120] width 104 height 7
checkbox input "true"
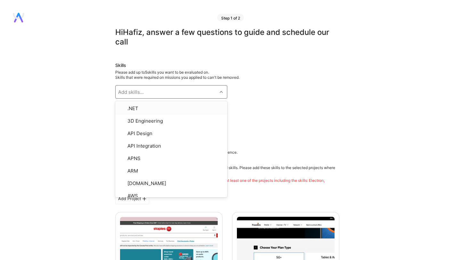
click at [176, 92] on div "Add skills..." at bounding box center [165, 91] width 101 height 13
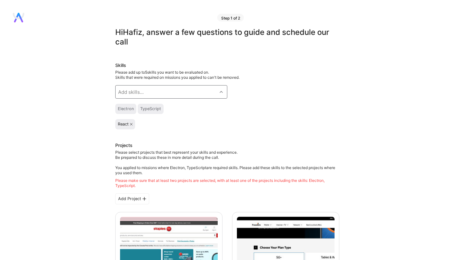
type input "o"
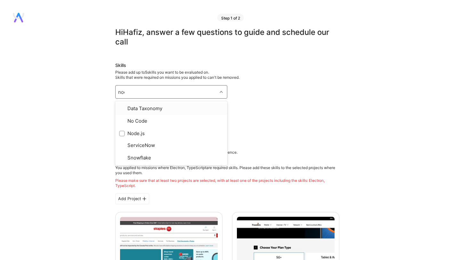
type input "node"
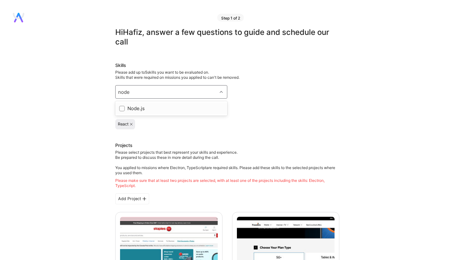
click at [138, 109] on div "Node.js" at bounding box center [171, 108] width 104 height 7
checkbox input "true"
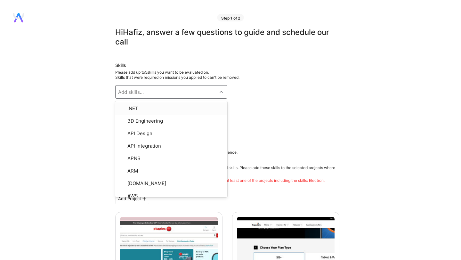
click at [289, 95] on div "Skills Please add up to 5 skills you want to be evaluated on. Skills that were …" at bounding box center [227, 95] width 224 height 67
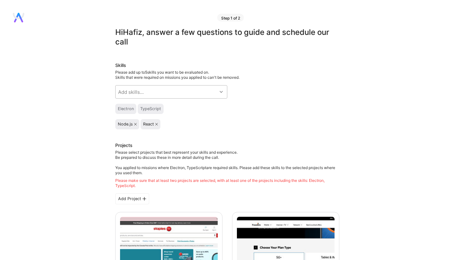
click at [183, 91] on div "Add skills..." at bounding box center [165, 91] width 101 height 13
type input "java"
click at [150, 117] on div "JavaScript" at bounding box center [171, 120] width 104 height 7
checkbox input "true"
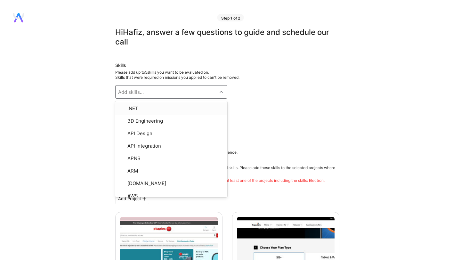
click at [263, 111] on div "Electron TypeScript" at bounding box center [227, 109] width 224 height 10
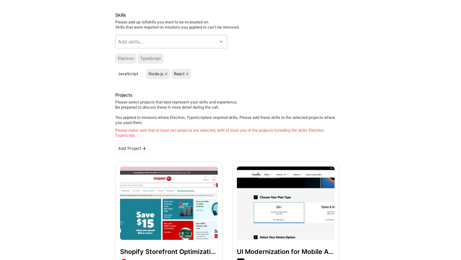
scroll to position [57, 0]
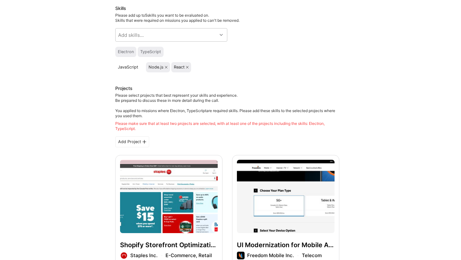
click at [161, 182] on div "Shopify Storefront Optimization Staples Inc. E-Commerce, Retail Select Edit" at bounding box center [168, 220] width 107 height 130
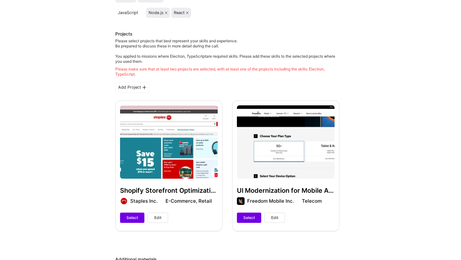
scroll to position [143, 0]
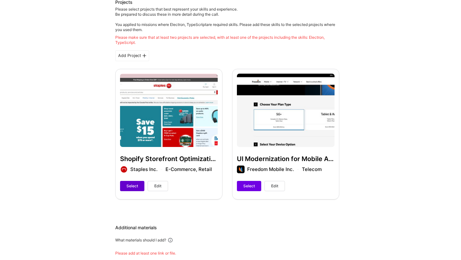
click at [131, 187] on span "Select" at bounding box center [132, 186] width 12 height 6
click at [249, 183] on span "Select" at bounding box center [249, 186] width 12 height 6
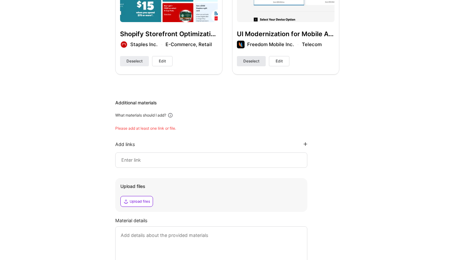
scroll to position [278, 0]
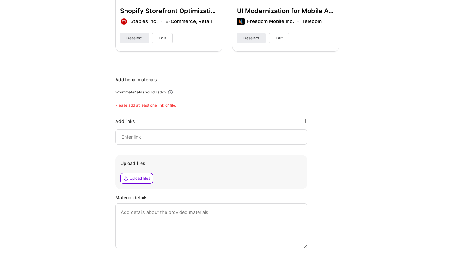
click at [289, 133] on div at bounding box center [211, 136] width 192 height 15
click at [240, 136] on input at bounding box center [211, 137] width 181 height 8
click at [149, 105] on div "Please add at least one link or file." at bounding box center [227, 105] width 224 height 5
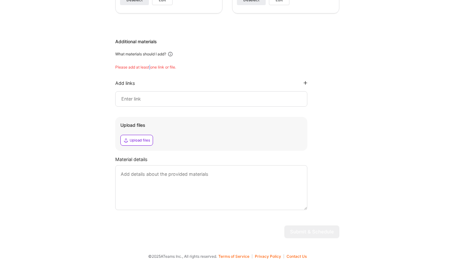
scroll to position [288, 0]
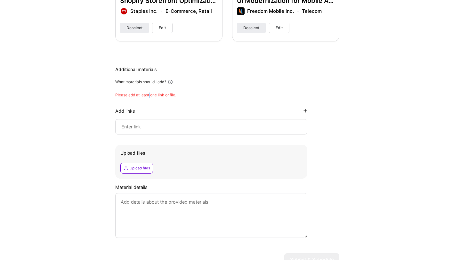
click at [305, 109] on icon at bounding box center [305, 111] width 4 height 4
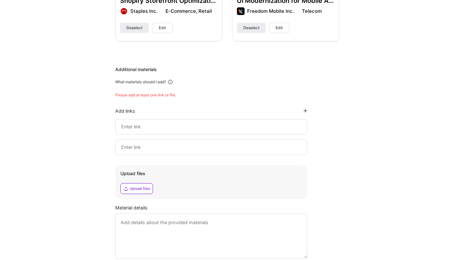
click at [323, 110] on div "Additional materials What materials should I add? Please add at least one link …" at bounding box center [227, 162] width 224 height 192
click at [170, 131] on div at bounding box center [211, 126] width 192 height 15
click at [182, 122] on div at bounding box center [211, 126] width 192 height 15
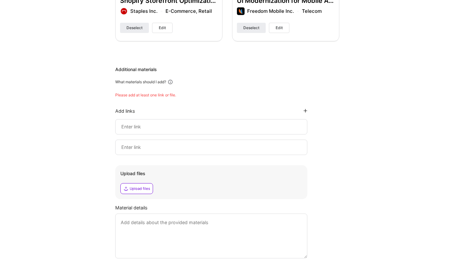
click at [182, 122] on div at bounding box center [211, 126] width 192 height 15
click at [234, 150] on input at bounding box center [211, 147] width 181 height 8
paste input "[URL][DOMAIN_NAME]"
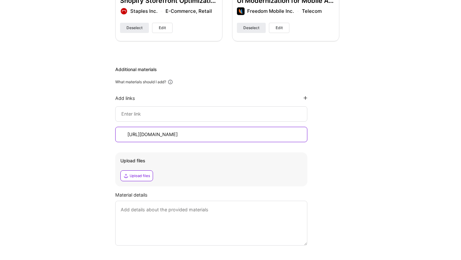
type input "[URL][DOMAIN_NAME]"
click at [379, 155] on div "Hi [PERSON_NAME] , answer a few questions to guide and schedule our call Skills…" at bounding box center [227, 8] width 454 height 539
click at [300, 135] on icon at bounding box center [299, 134] width 5 height 5
click at [331, 141] on div "Additional materials What materials should I add? Add links [URL][DOMAIN_NAME] …" at bounding box center [227, 155] width 224 height 179
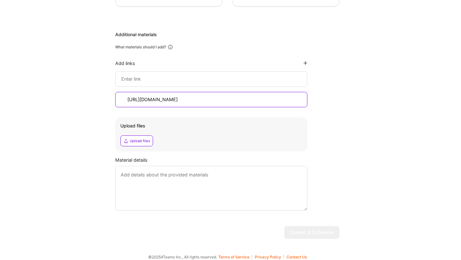
scroll to position [329, 0]
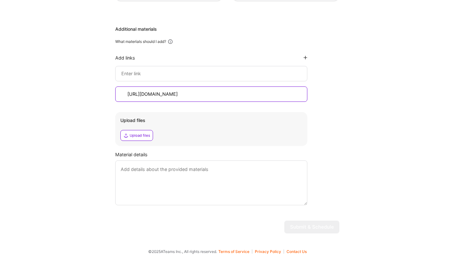
click at [312, 224] on button "Submit & Schedule" at bounding box center [311, 226] width 55 height 13
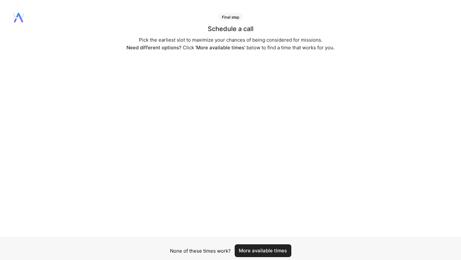
click at [263, 251] on button "More available times" at bounding box center [262, 250] width 57 height 13
